Goal: Task Accomplishment & Management: Use online tool/utility

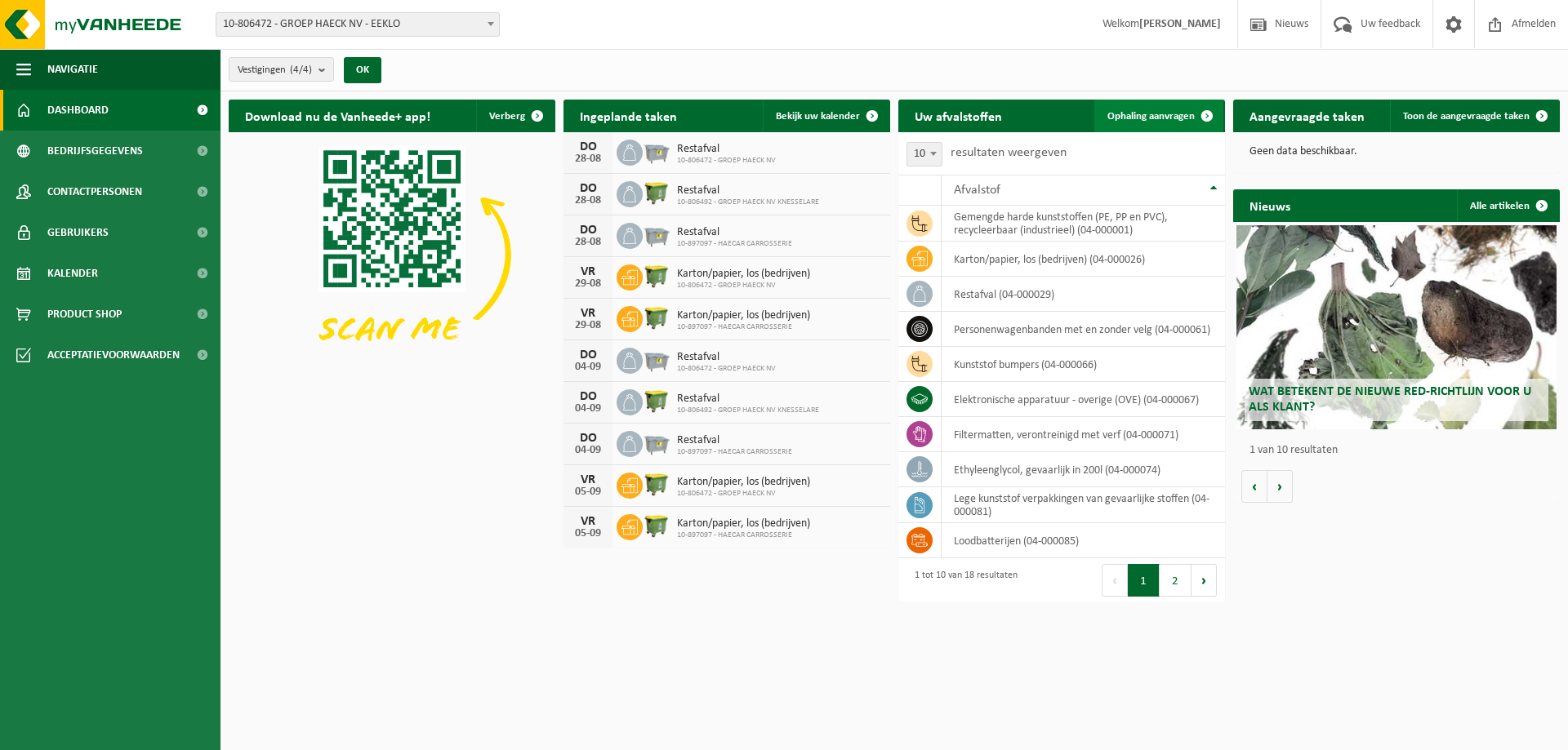
click at [1158, 113] on span "Ophaling aanvragen" at bounding box center [1151, 116] width 87 height 10
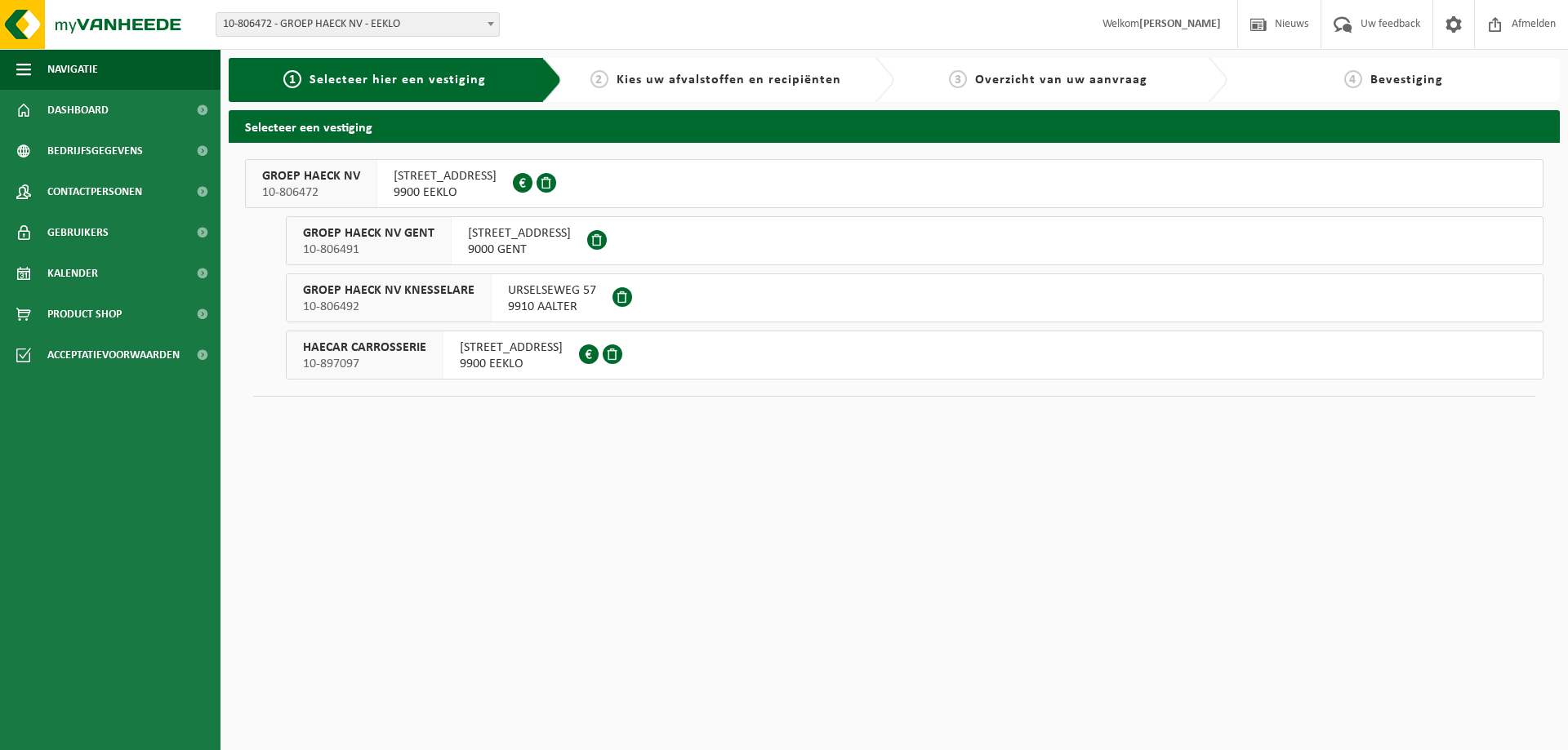
click at [370, 181] on div "GROEP HAECK NV 10-806472" at bounding box center [312, 183] width 132 height 47
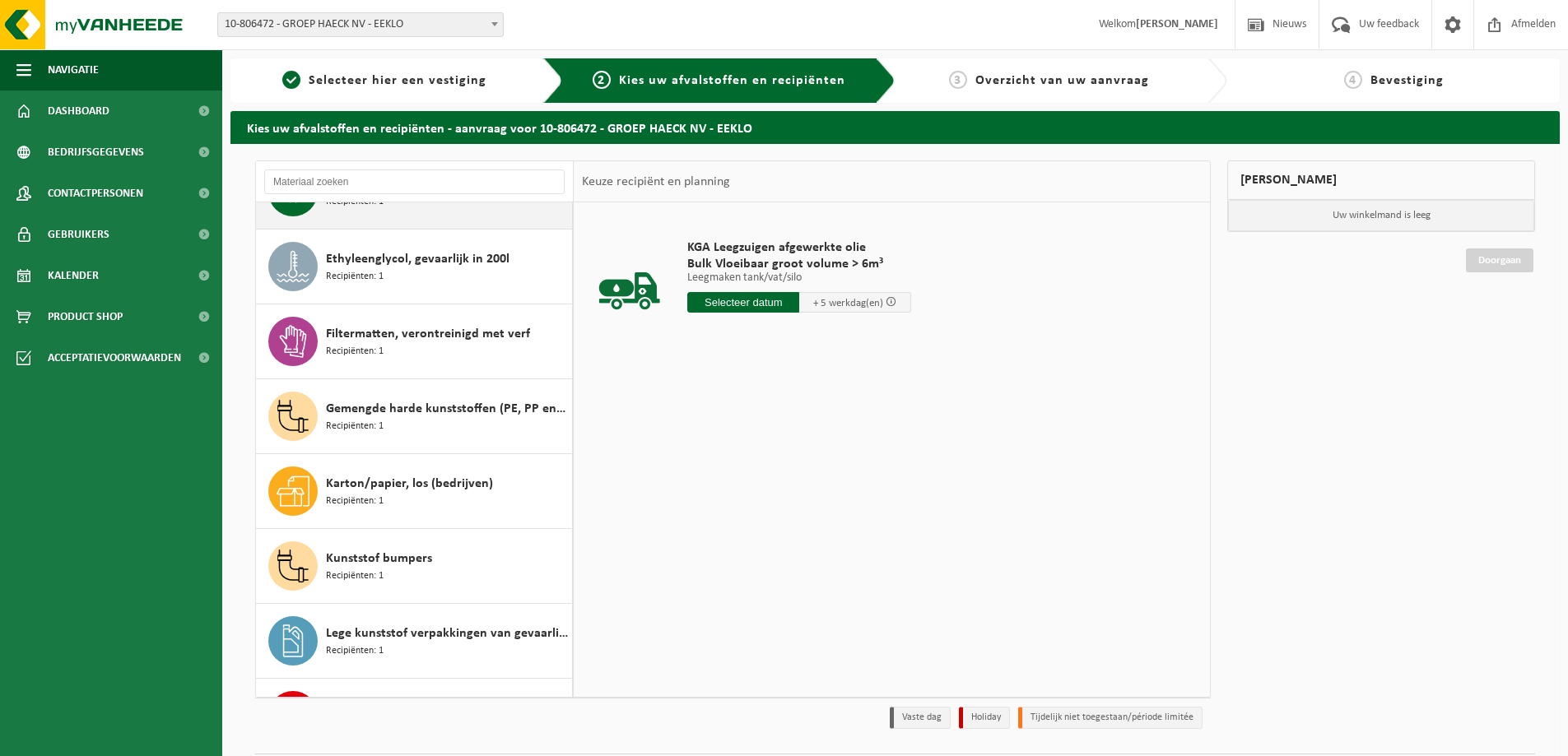
scroll to position [45, 0]
